Goal: Information Seeking & Learning: Find specific fact

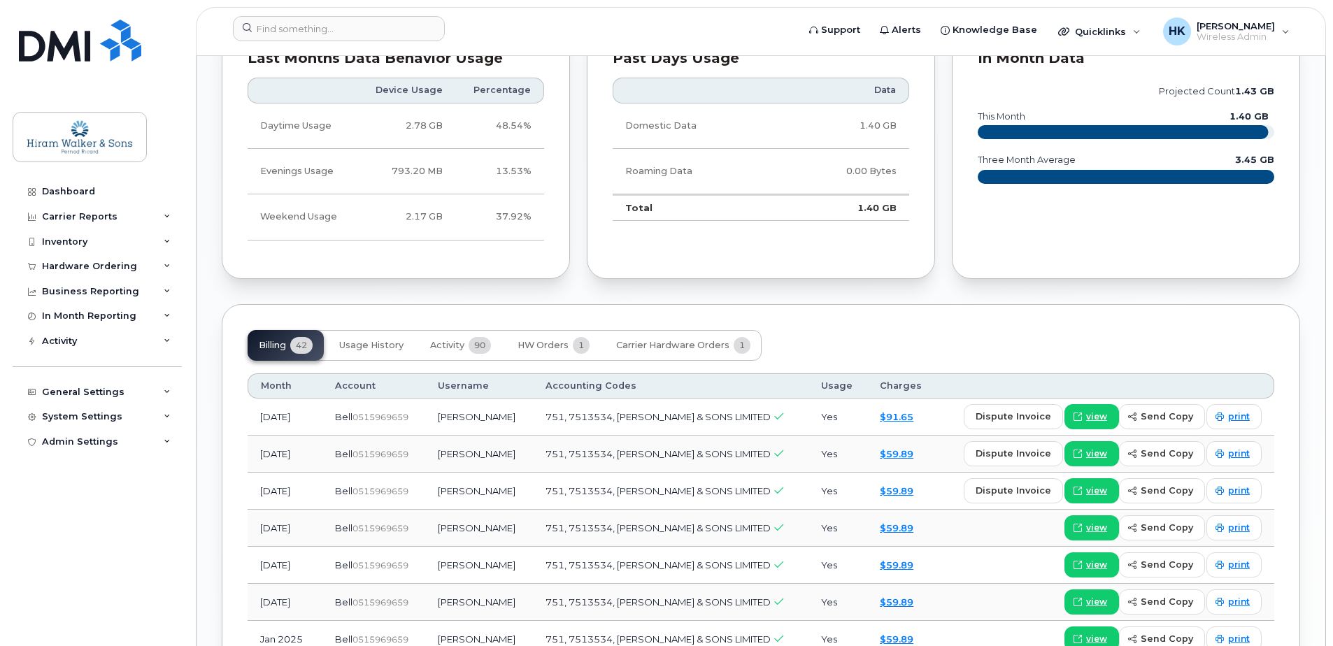
scroll to position [1189, 0]
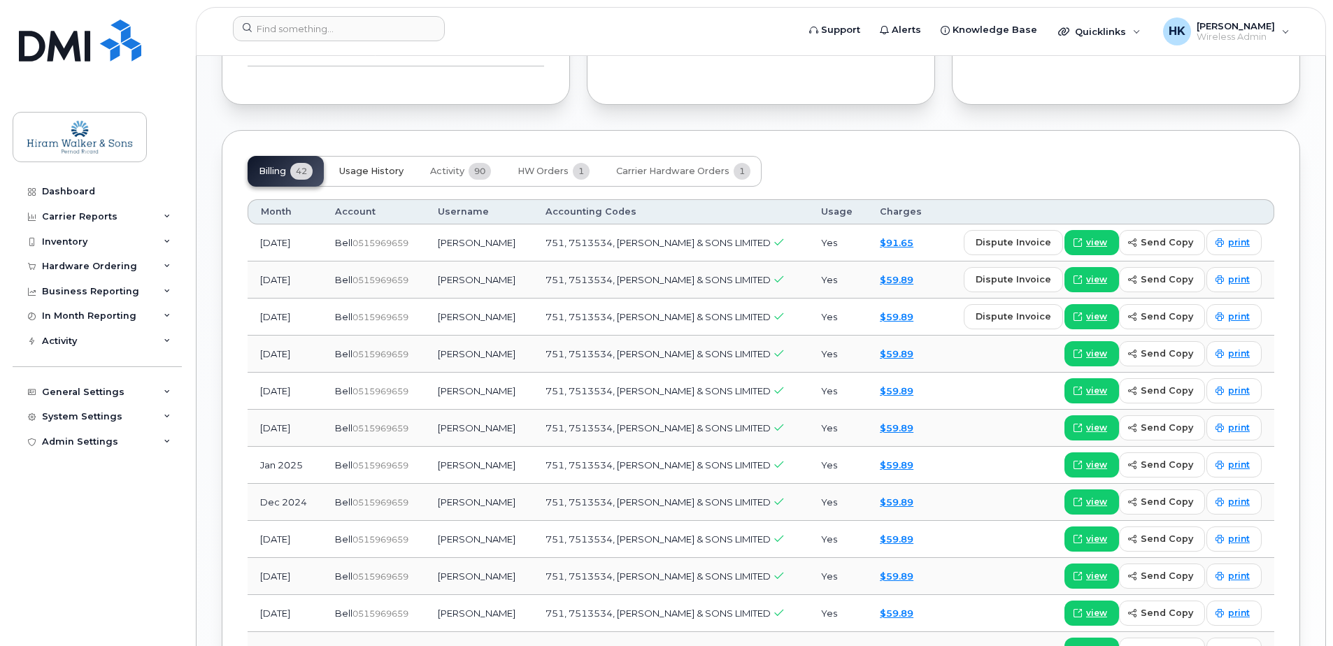
click at [395, 169] on button "Usage History" at bounding box center [371, 171] width 87 height 31
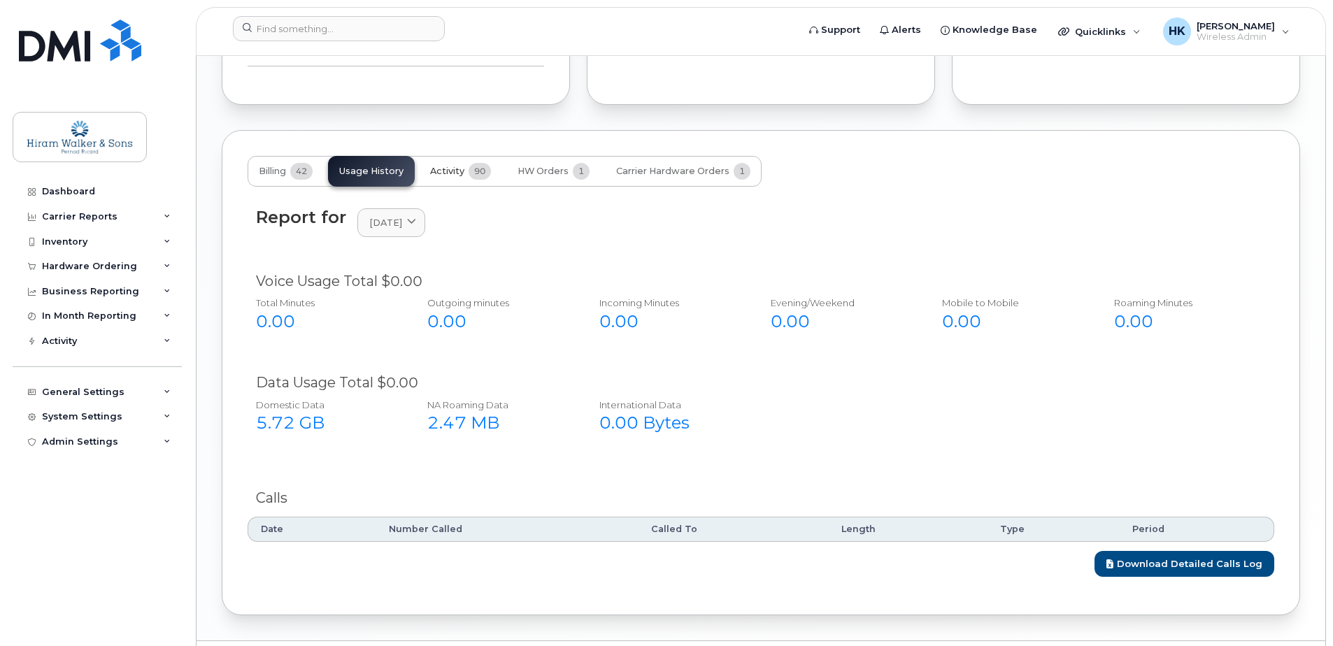
click at [455, 166] on span "Activity" at bounding box center [447, 171] width 34 height 11
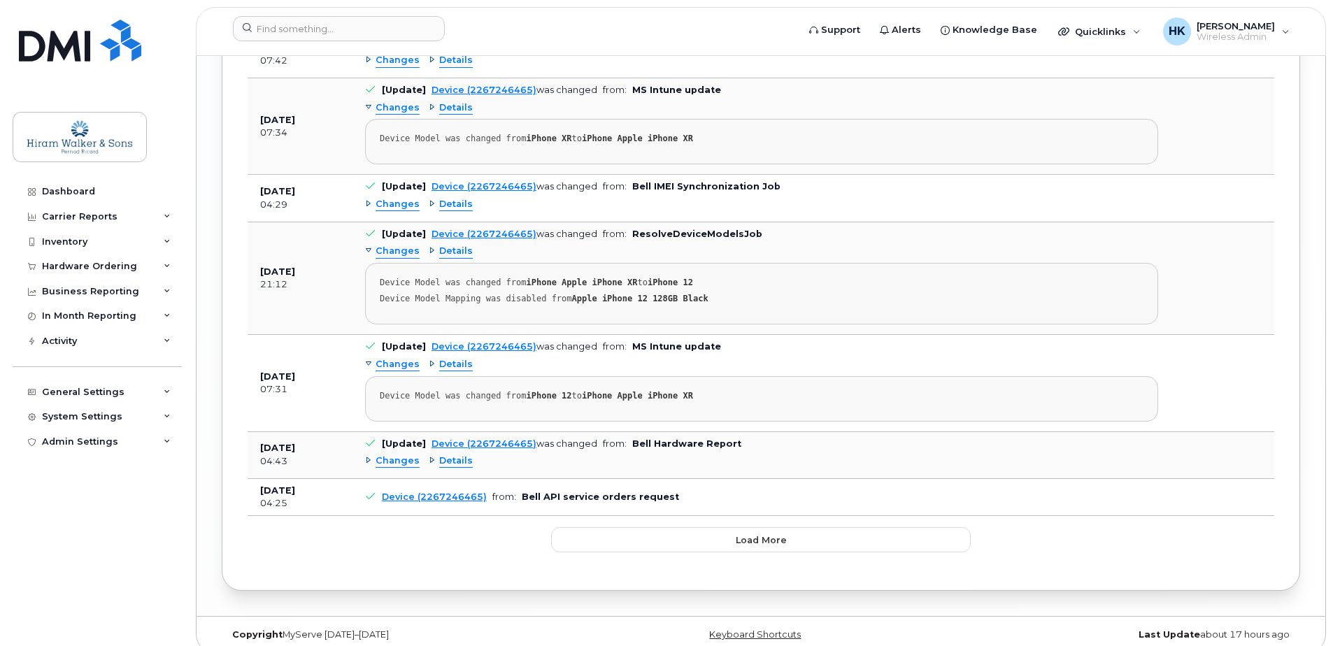
scroll to position [2877, 0]
click at [694, 525] on button "Load more" at bounding box center [761, 537] width 420 height 25
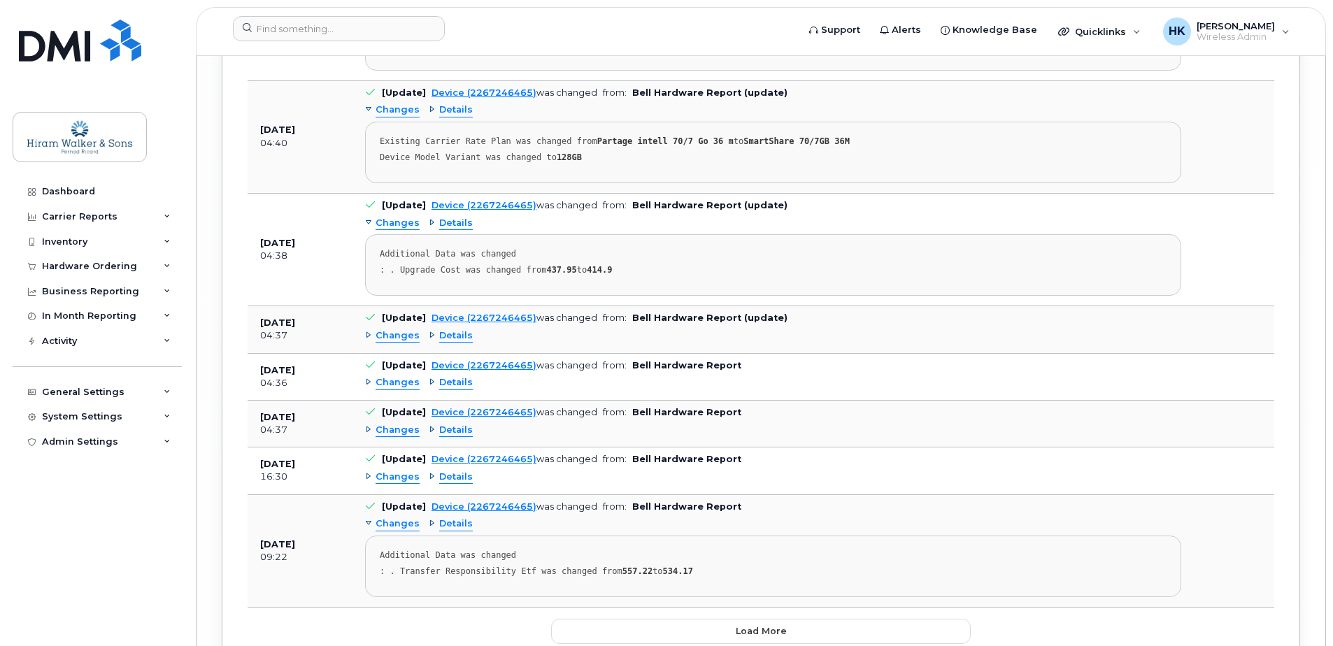
scroll to position [5091, 0]
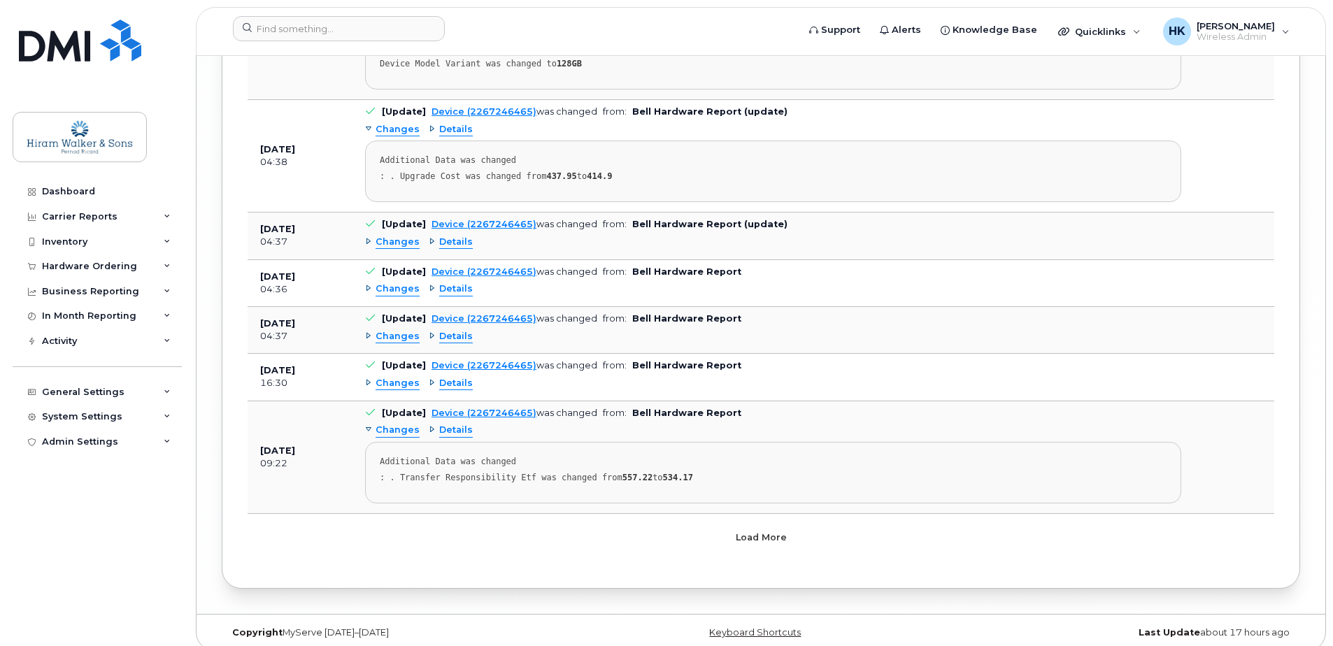
click at [622, 532] on button "Load more" at bounding box center [761, 537] width 420 height 25
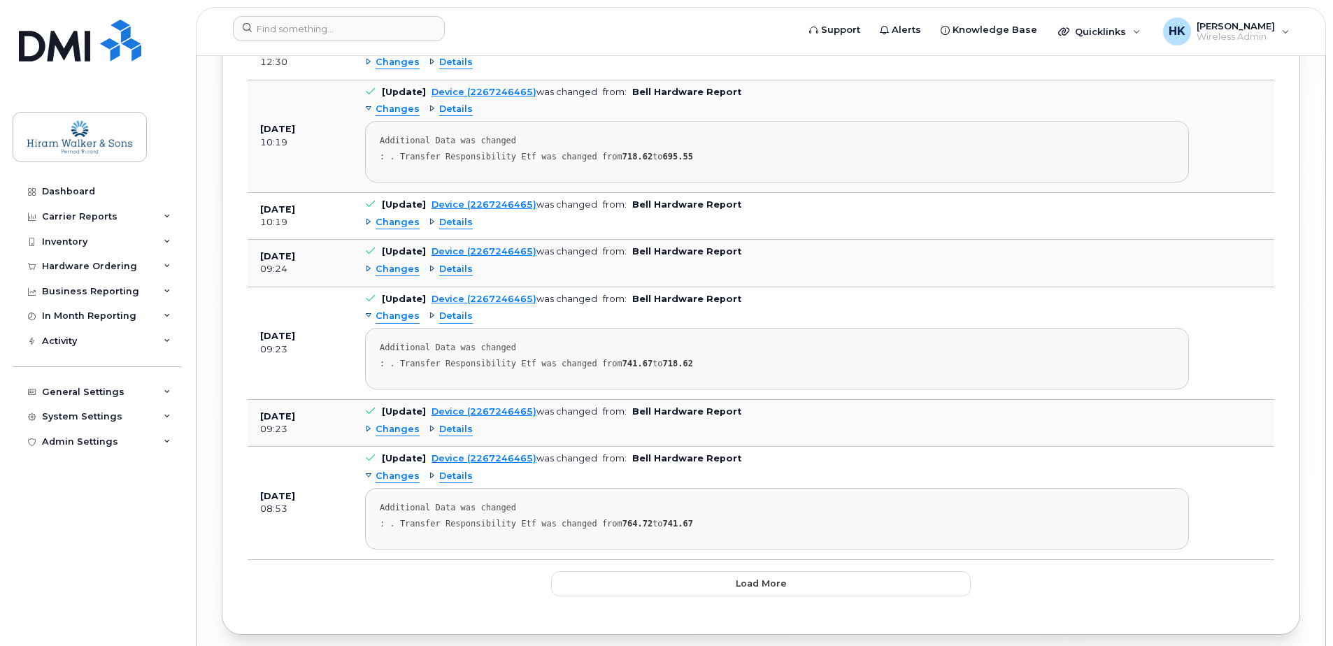
scroll to position [6956, 0]
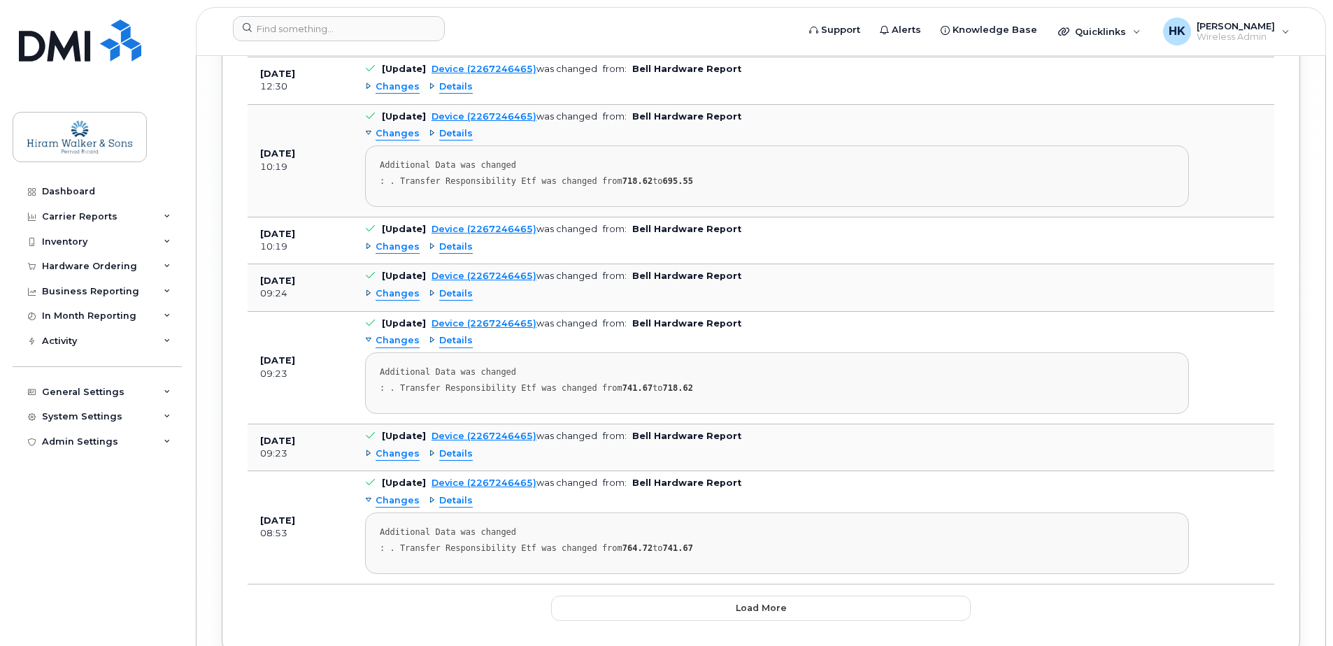
click at [622, 596] on button "Load more" at bounding box center [761, 608] width 420 height 25
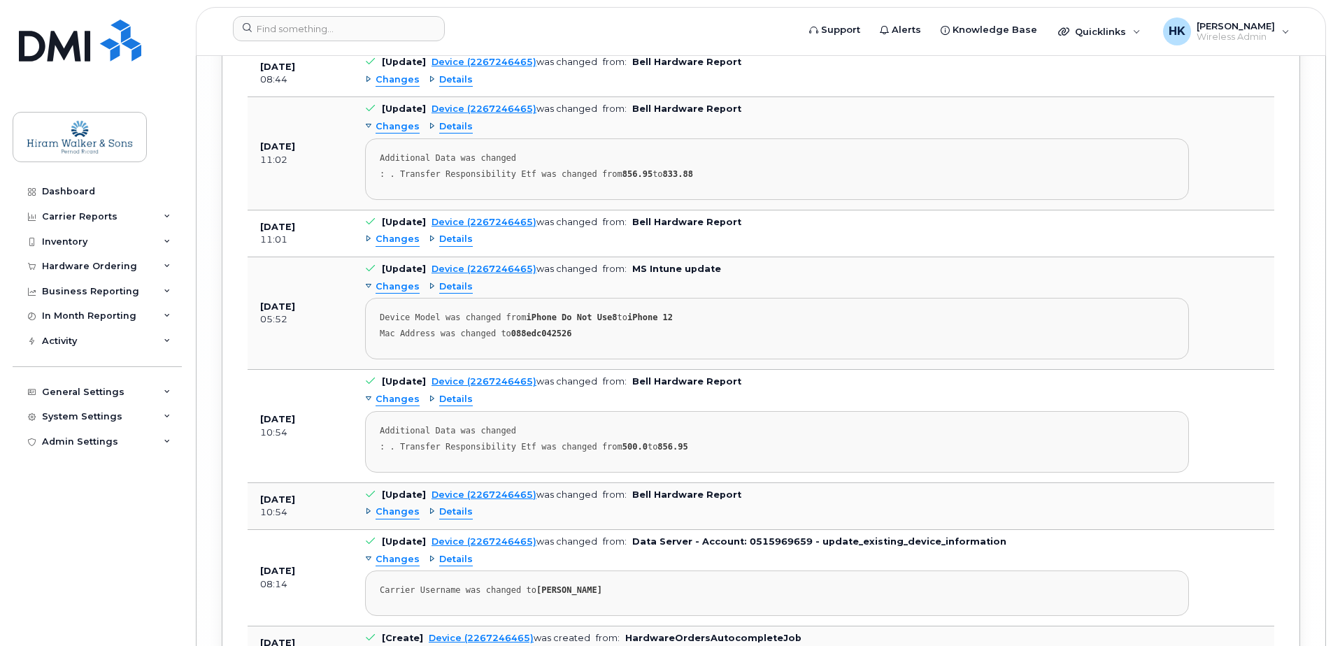
scroll to position [8143, 0]
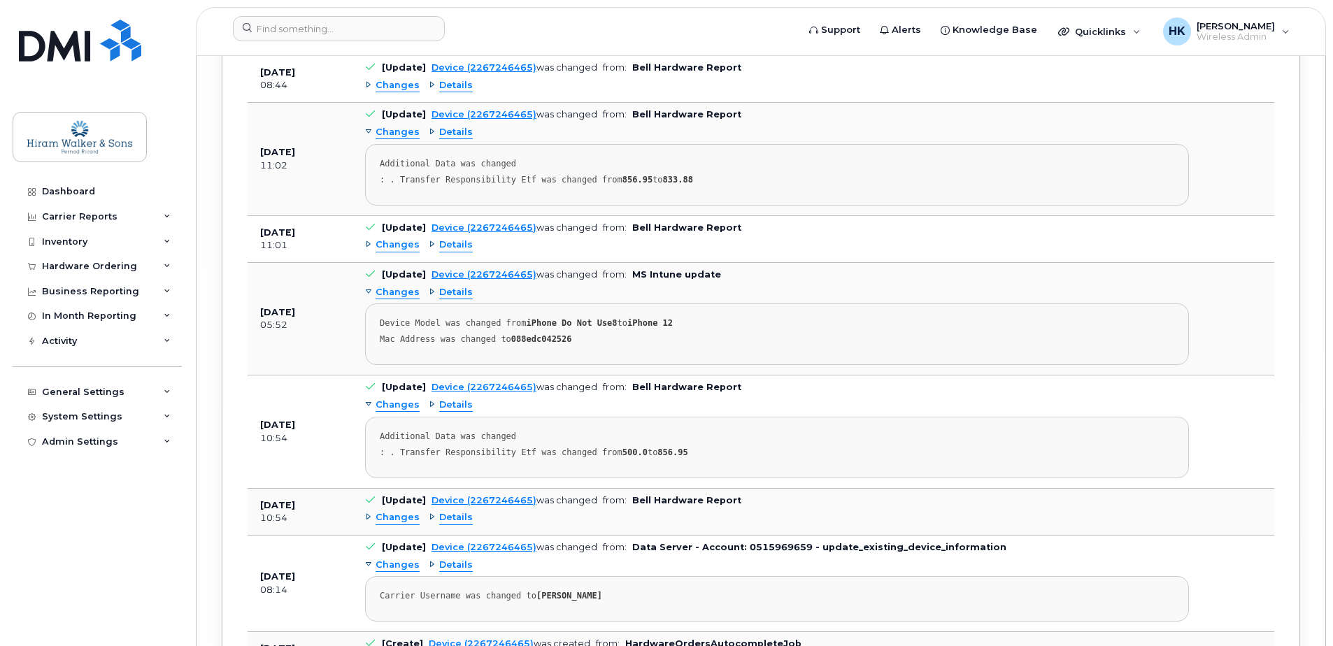
click at [432, 239] on div "Details" at bounding box center [451, 245] width 44 height 13
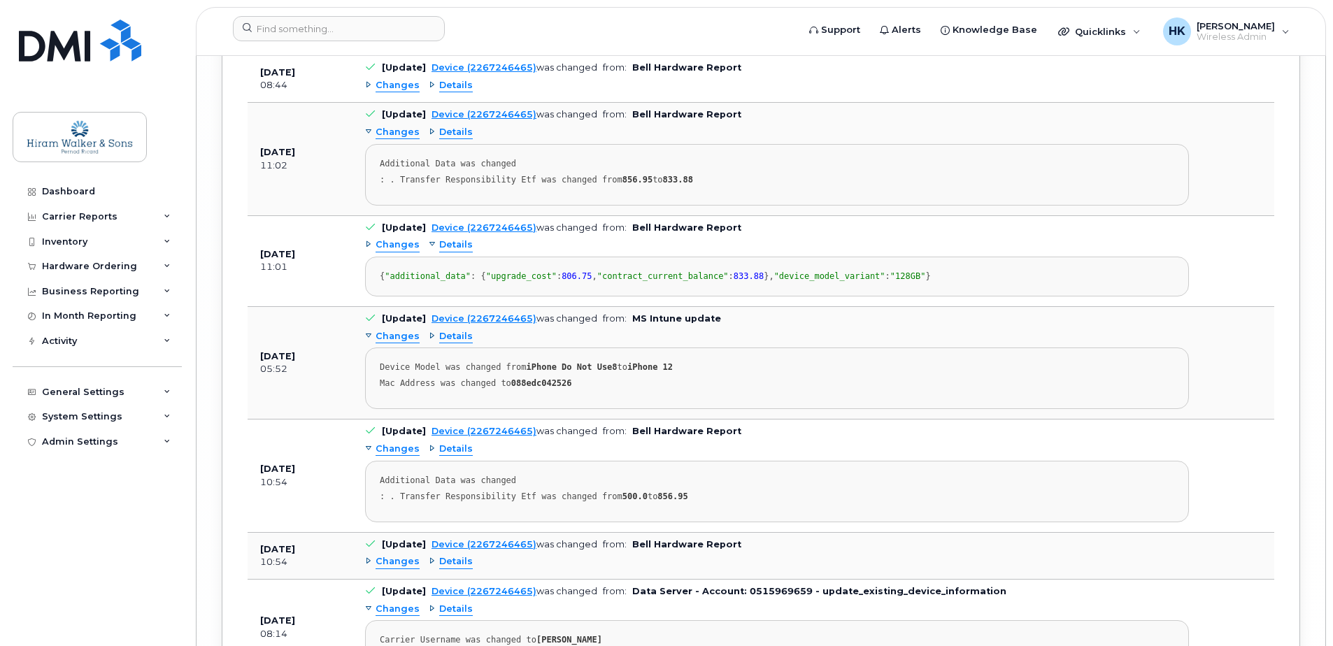
click at [439, 239] on span "Details" at bounding box center [456, 245] width 34 height 13
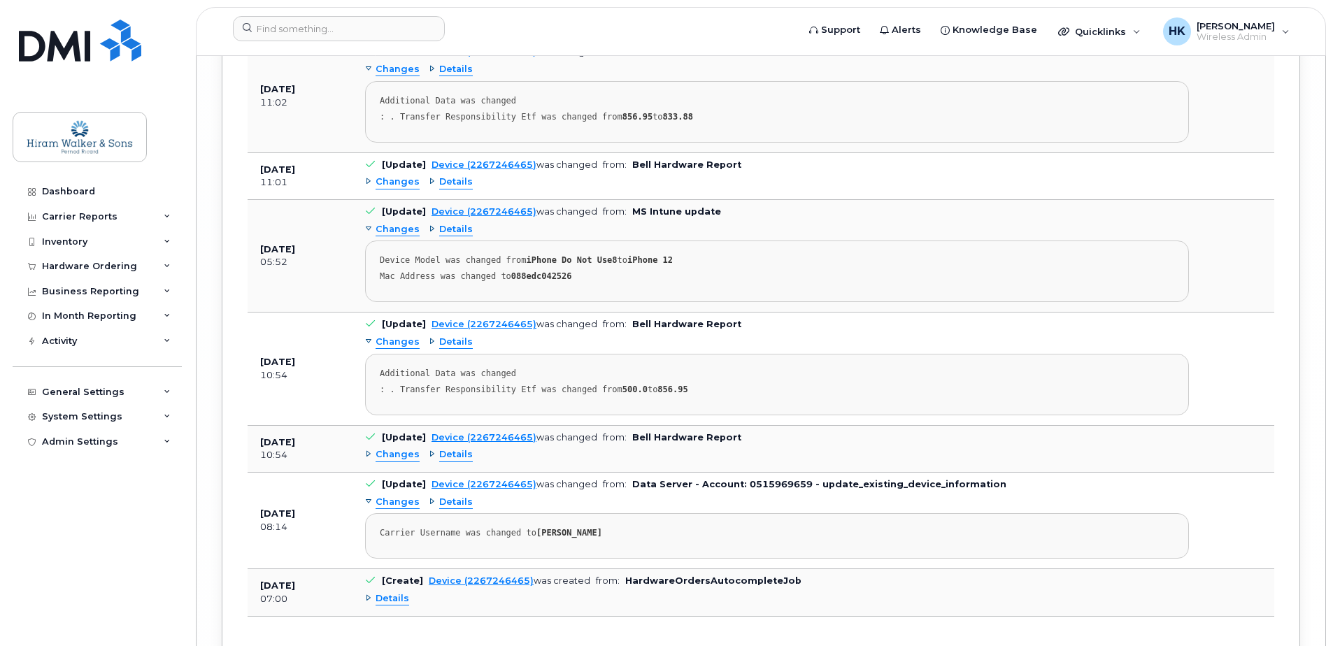
scroll to position [8283, 0]
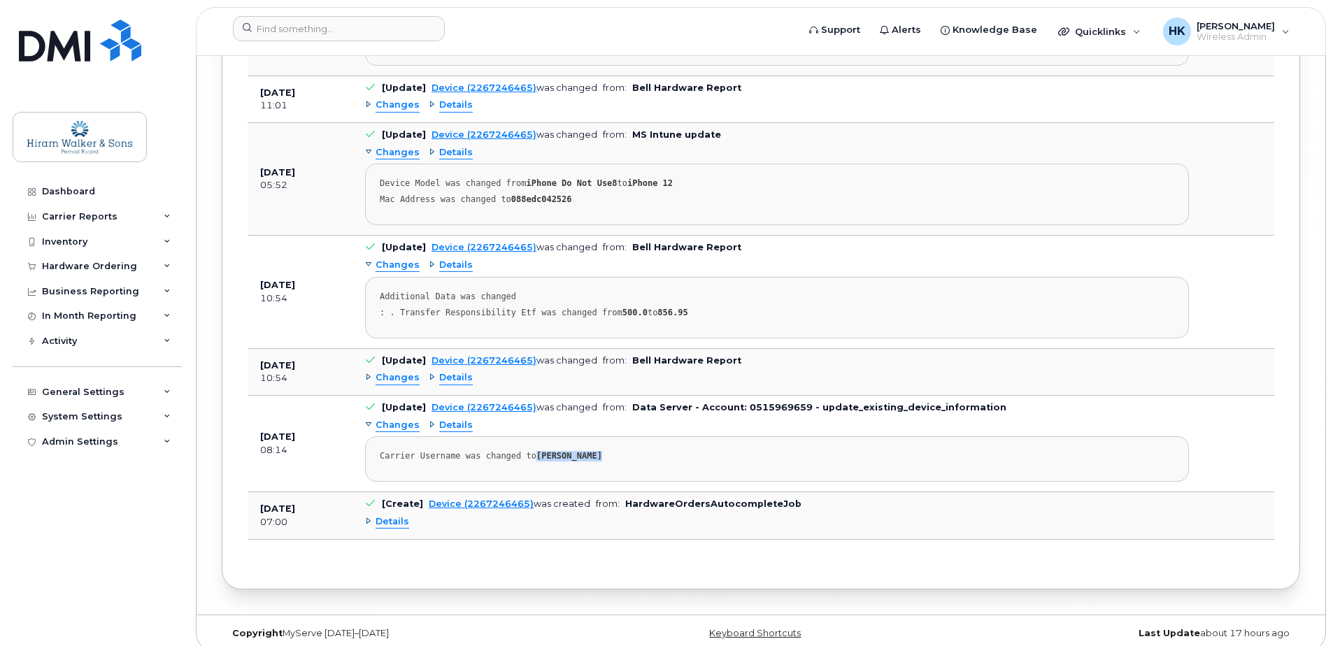
drag, startPoint x: 529, startPoint y: 441, endPoint x: 602, endPoint y: 451, distance: 73.3
click at [602, 451] on pre "Carrier Username was changed to [PERSON_NAME]" at bounding box center [777, 459] width 824 height 45
copy strong "[PERSON_NAME]"
click at [272, 22] on input at bounding box center [339, 28] width 212 height 25
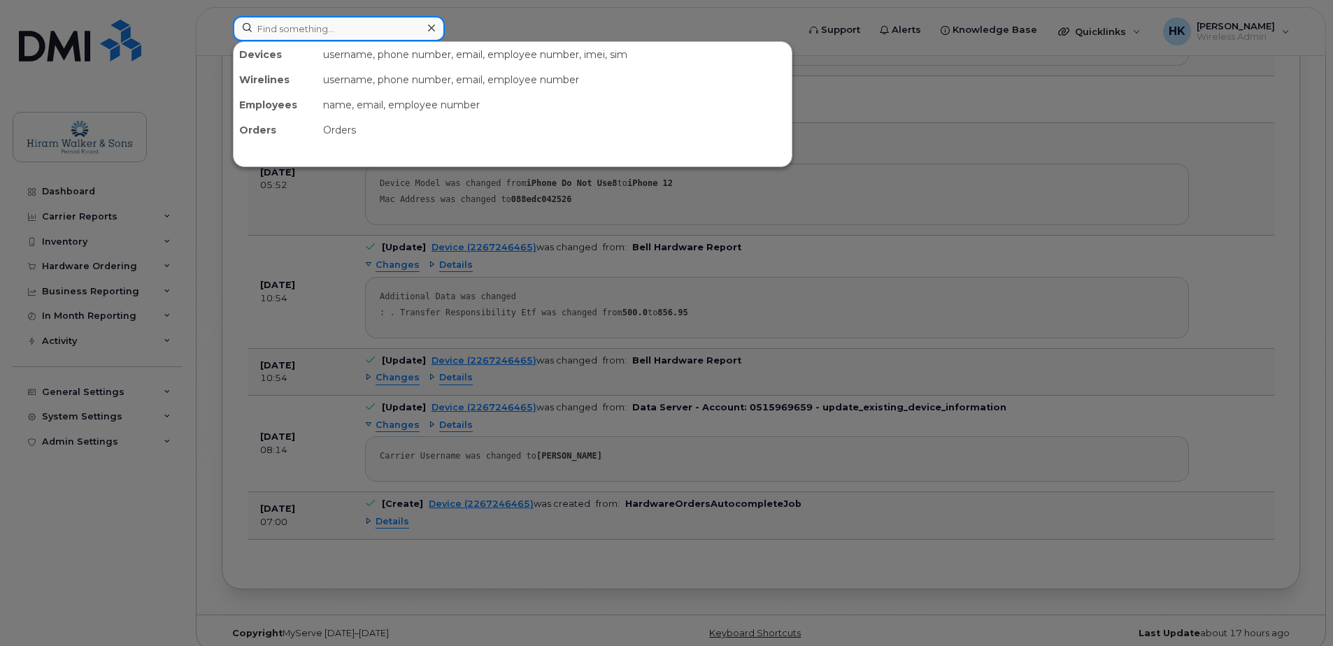
paste input "[PERSON_NAME]"
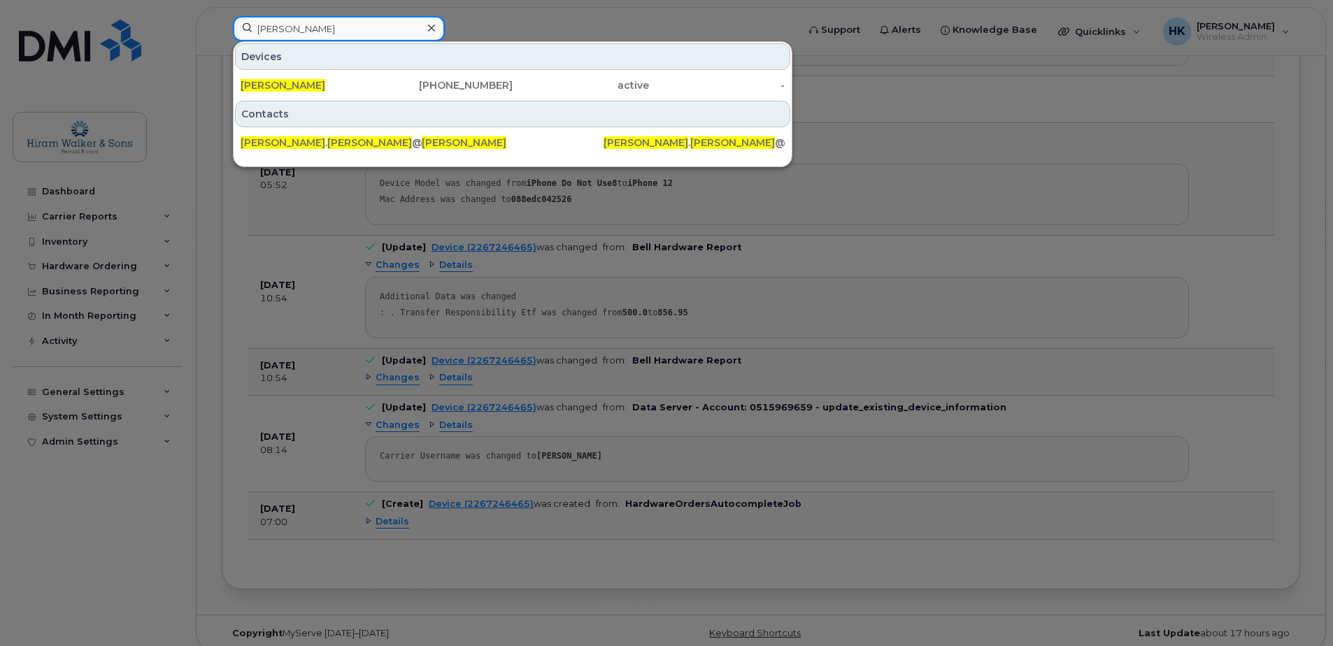
type input "[PERSON_NAME]"
click at [468, 80] on div "[PHONE_NUMBER]" at bounding box center [445, 85] width 136 height 14
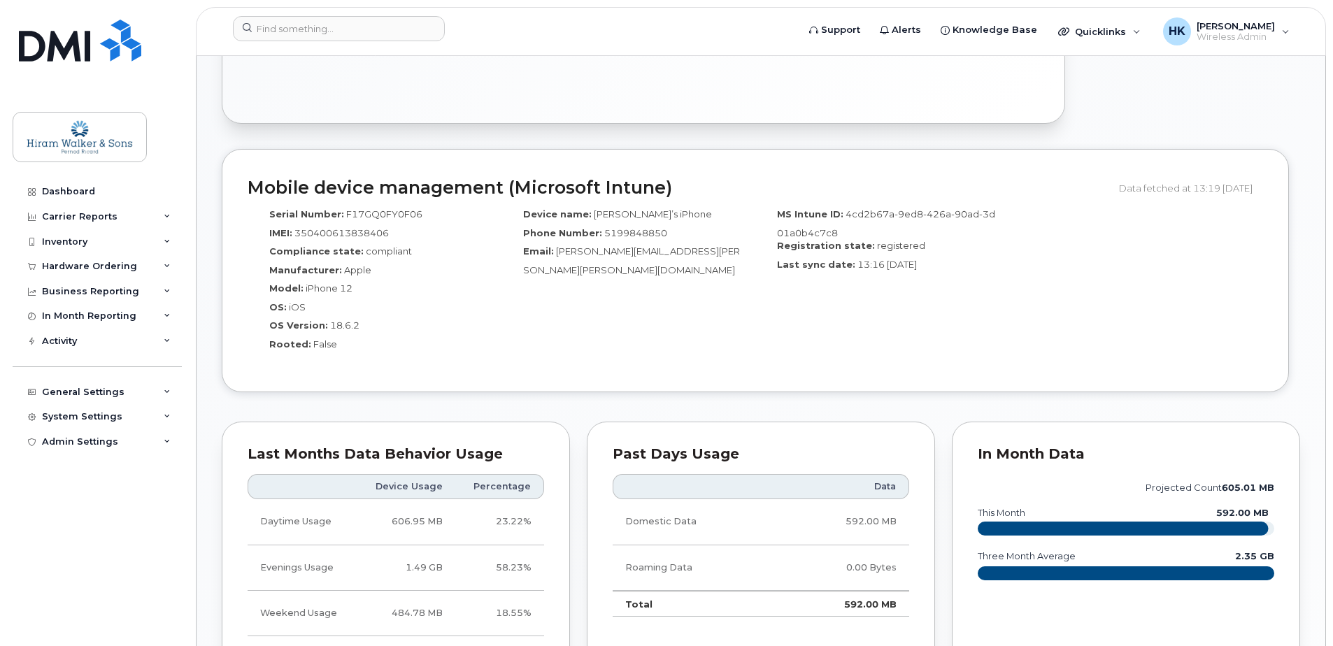
scroll to position [840, 0]
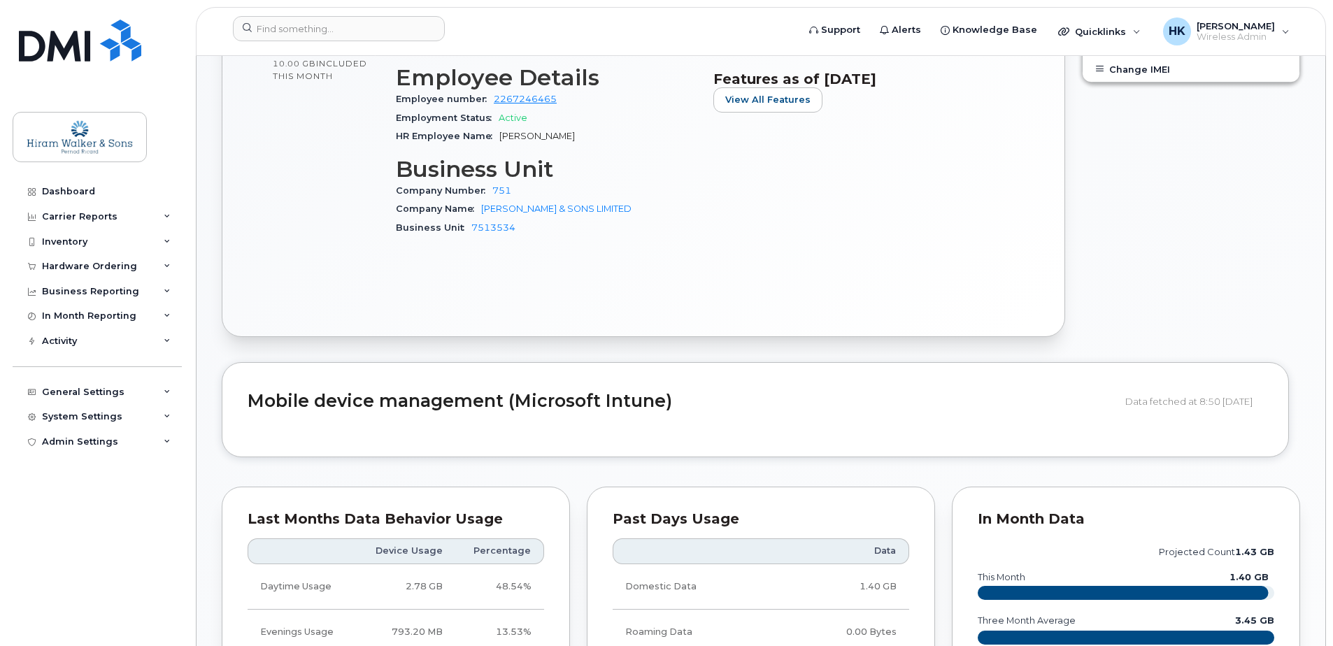
scroll to position [288, 0]
